Goal: Task Accomplishment & Management: Manage account settings

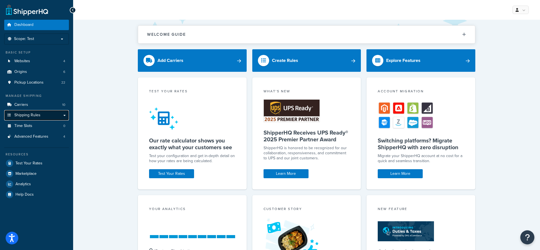
click at [61, 114] on link "Shipping Rules" at bounding box center [36, 115] width 65 height 10
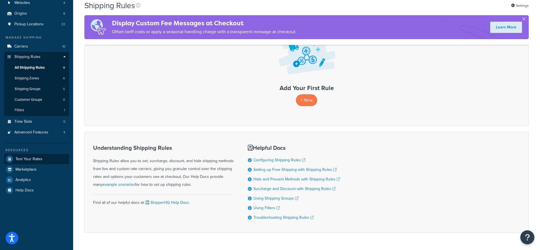
scroll to position [49, 0]
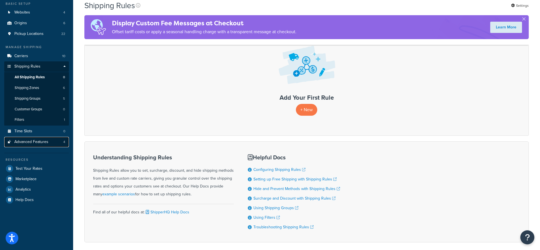
click at [41, 142] on span "Advanced Features" at bounding box center [31, 141] width 34 height 5
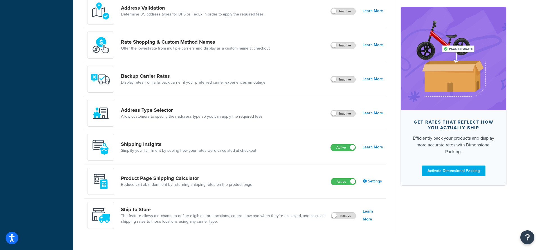
scroll to position [300, 0]
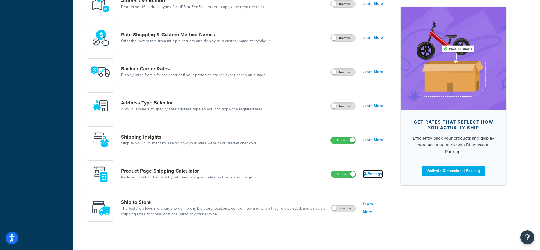
click at [381, 173] on link "Settings" at bounding box center [373, 174] width 20 height 8
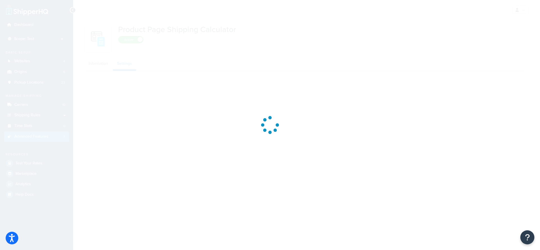
select select "US"
select select "false"
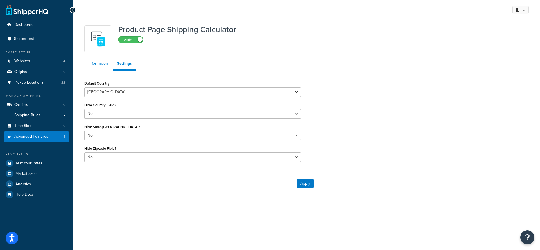
drag, startPoint x: 101, startPoint y: 60, endPoint x: 107, endPoint y: 64, distance: 6.9
click at [101, 60] on link "Information" at bounding box center [98, 63] width 28 height 11
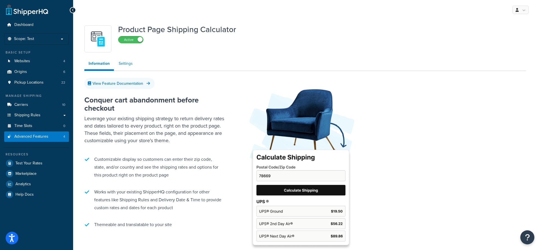
click at [130, 65] on link "Settings" at bounding box center [125, 63] width 22 height 11
select select "US"
select select "false"
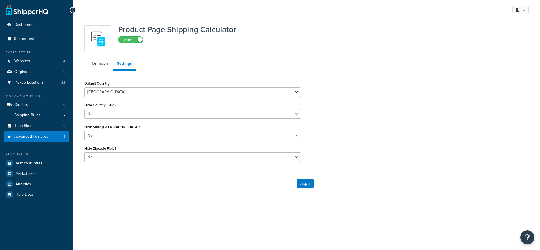
select select "US"
select select "false"
click at [104, 66] on link "Information" at bounding box center [98, 63] width 28 height 11
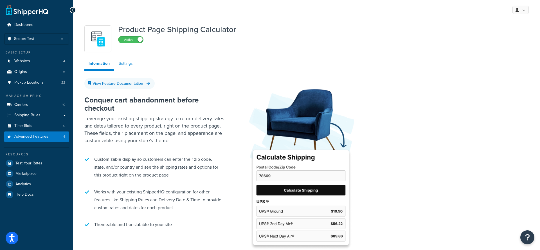
click at [122, 67] on link "Settings" at bounding box center [125, 63] width 22 height 11
select select "US"
select select "false"
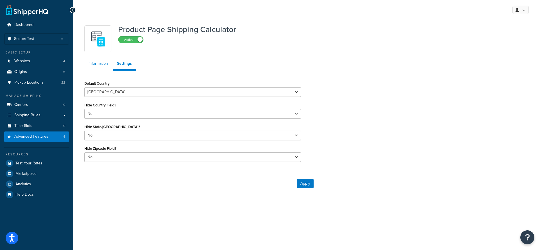
click at [106, 67] on link "Information" at bounding box center [98, 63] width 28 height 11
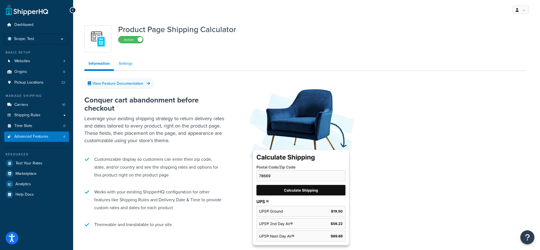
click at [122, 66] on link "Settings" at bounding box center [125, 63] width 22 height 11
select select "US"
select select "false"
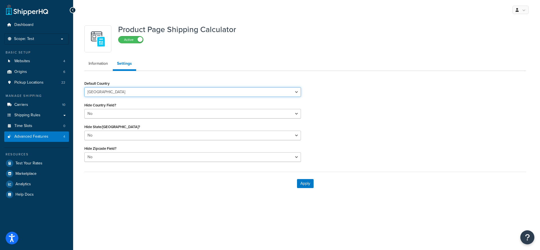
click at [134, 94] on select "[GEOGRAPHIC_DATA] [GEOGRAPHIC_DATA] [GEOGRAPHIC_DATA] [GEOGRAPHIC_DATA] [GEOGRA…" at bounding box center [192, 92] width 217 height 10
select select "GB"
click at [84, 87] on select "[GEOGRAPHIC_DATA] [GEOGRAPHIC_DATA] [GEOGRAPHIC_DATA] [GEOGRAPHIC_DATA] [GEOGRA…" at bounding box center [192, 92] width 217 height 10
click at [378, 118] on div "Default Country [GEOGRAPHIC_DATA] [GEOGRAPHIC_DATA] [GEOGRAPHIC_DATA] [GEOGRAPH…" at bounding box center [305, 122] width 450 height 87
click at [309, 181] on button "Apply" at bounding box center [305, 183] width 17 height 9
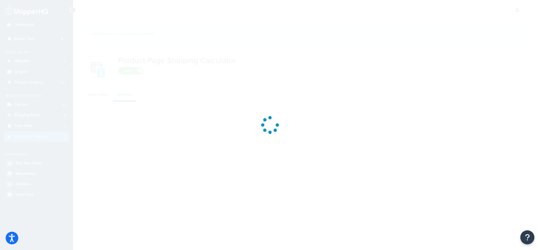
select select "GB"
select select "false"
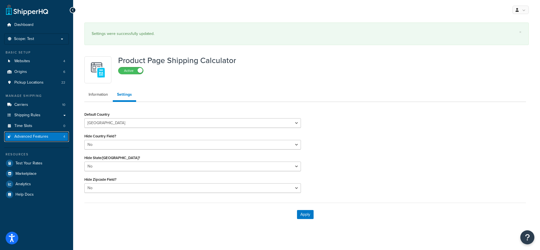
click at [34, 138] on span "Advanced Features" at bounding box center [31, 136] width 34 height 5
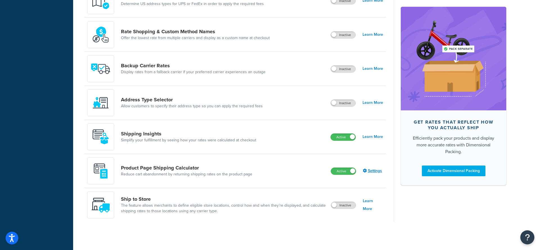
scroll to position [304, 0]
click at [375, 170] on link "Settings" at bounding box center [373, 171] width 20 height 8
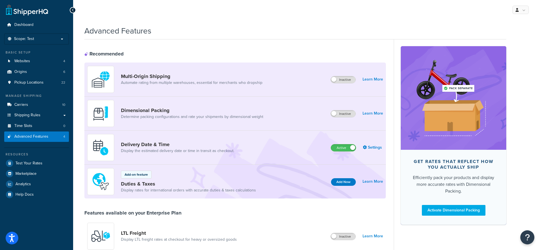
select select "GB"
select select "false"
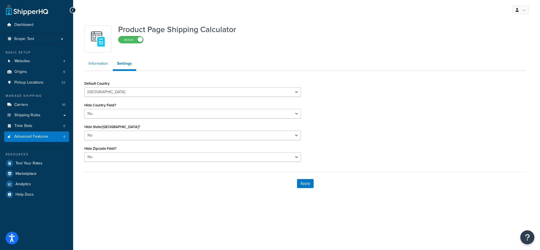
click at [102, 64] on link "Information" at bounding box center [98, 63] width 28 height 11
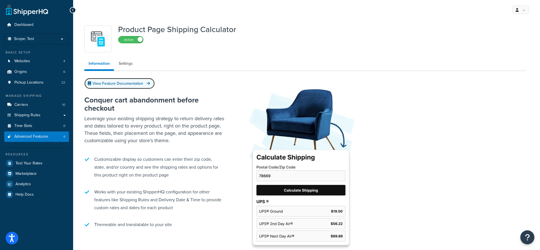
click at [142, 85] on link "View Feature Documentation" at bounding box center [119, 83] width 70 height 11
